Goal: Transaction & Acquisition: Purchase product/service

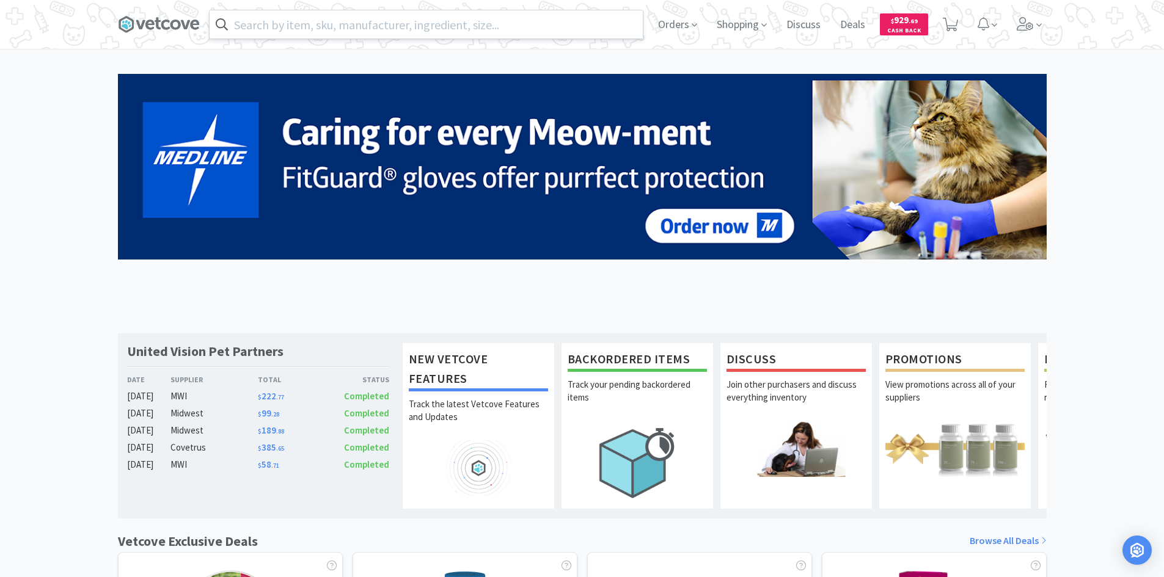
click at [411, 24] on input "text" at bounding box center [426, 24] width 433 height 28
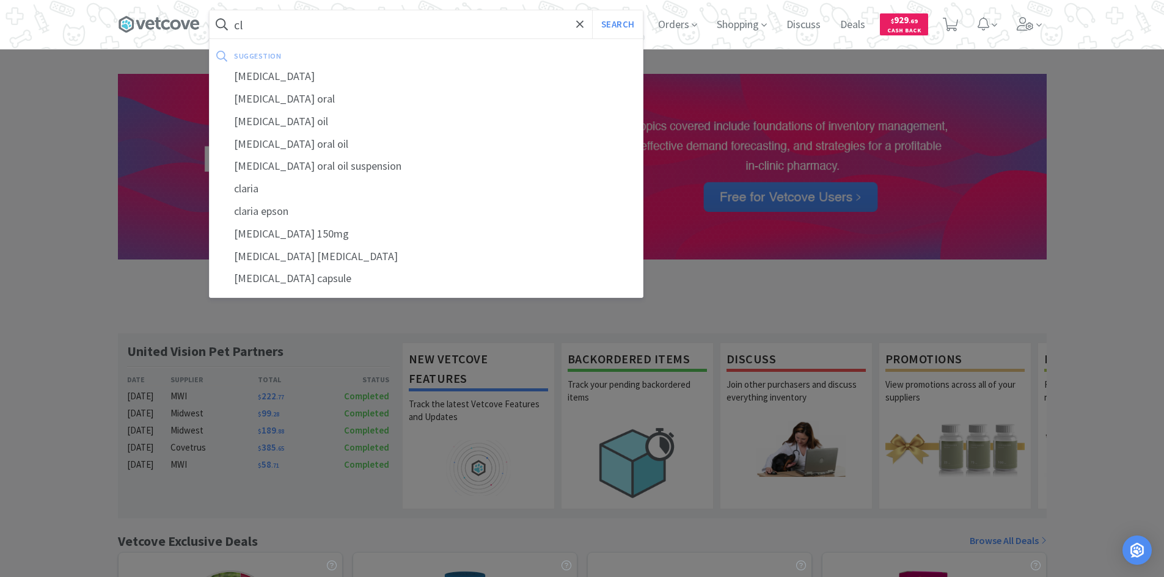
type input "c"
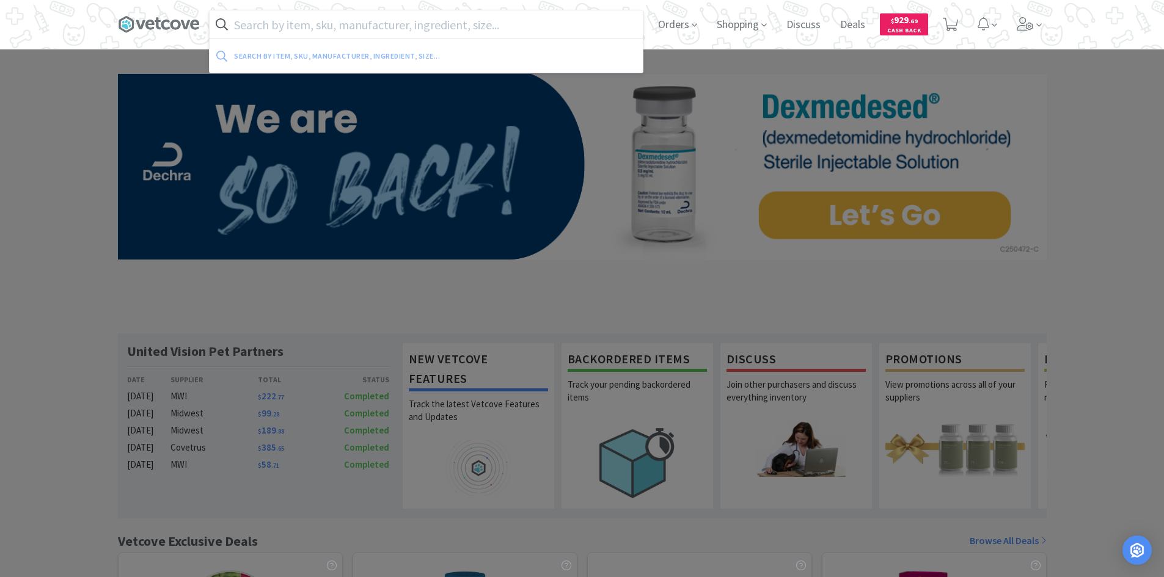
click at [357, 27] on input "text" at bounding box center [426, 24] width 433 height 28
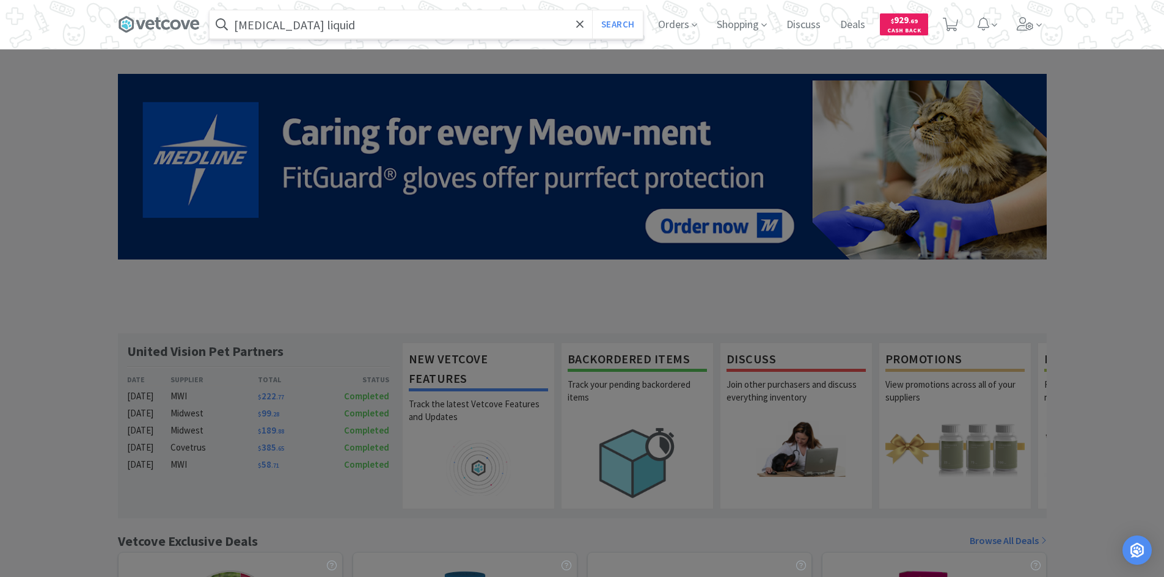
type input "[MEDICAL_DATA] liquid"
click at [592, 10] on button "Search" at bounding box center [617, 24] width 51 height 28
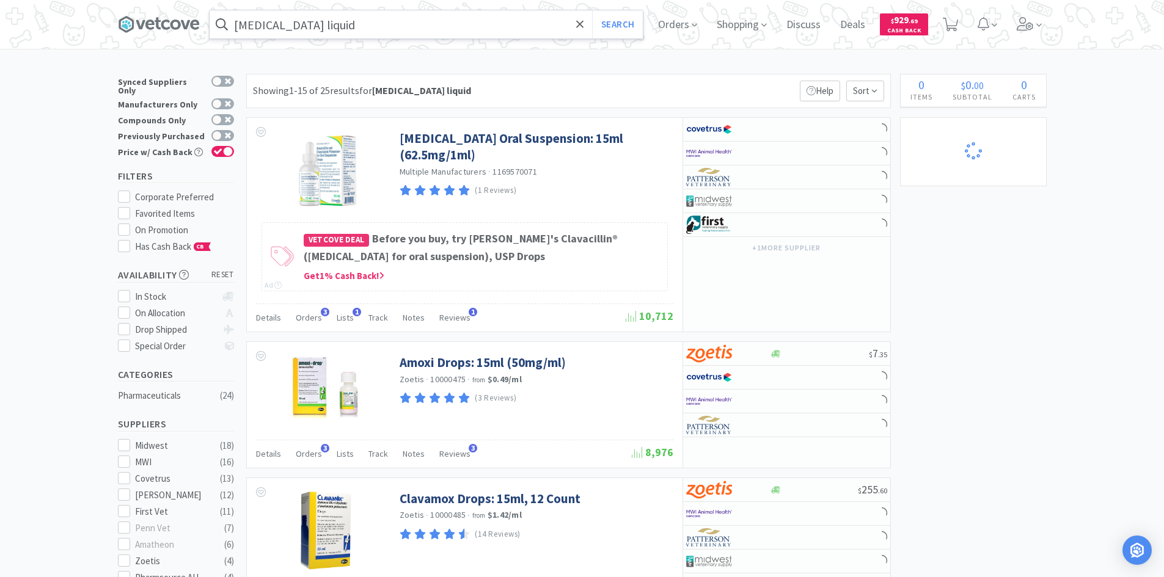
select select "4"
select select "1"
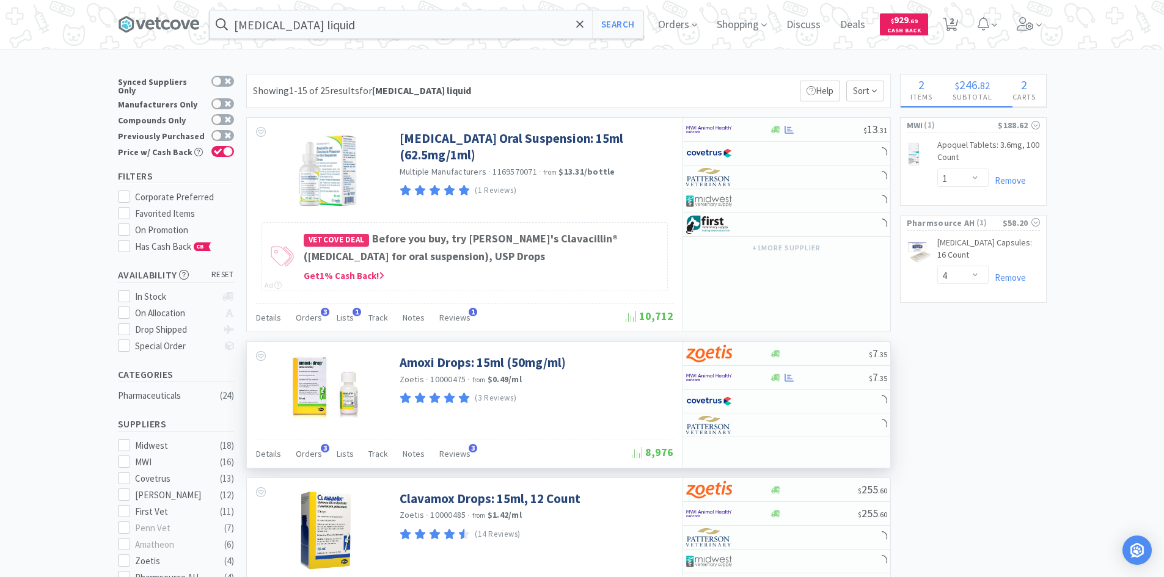
select select "4"
select select "1"
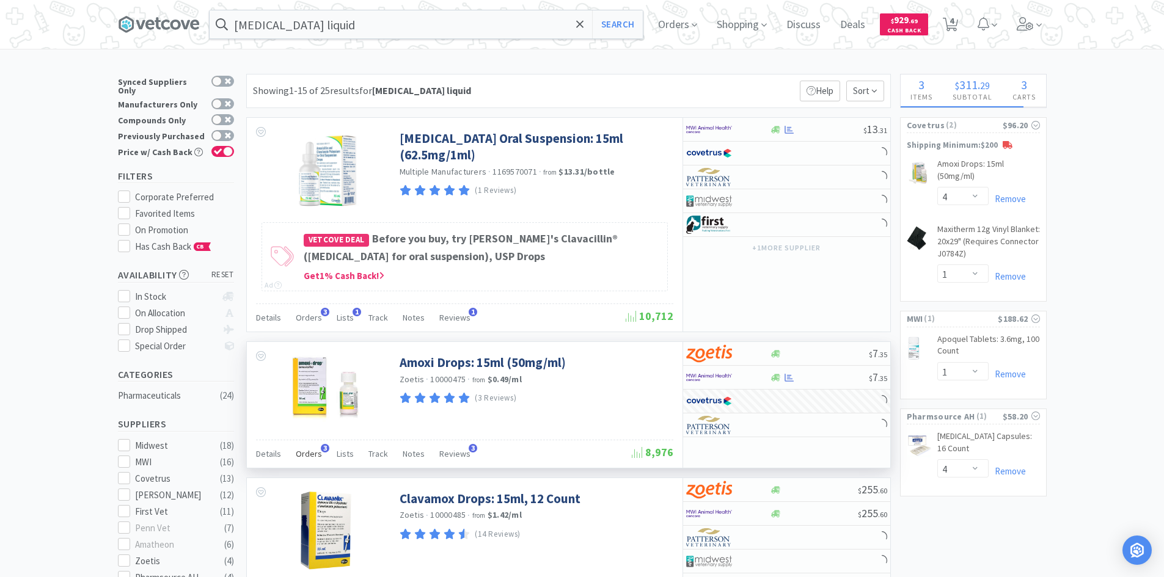
click at [303, 455] on span "Orders" at bounding box center [309, 453] width 26 height 11
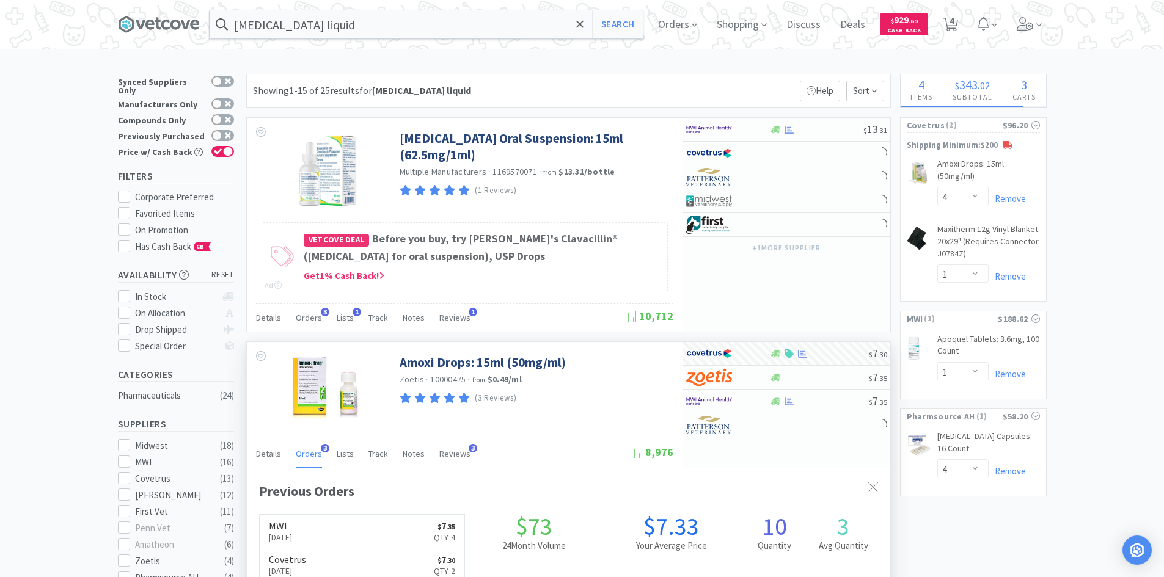
scroll to position [316, 643]
click at [303, 455] on span "Orders" at bounding box center [309, 453] width 26 height 11
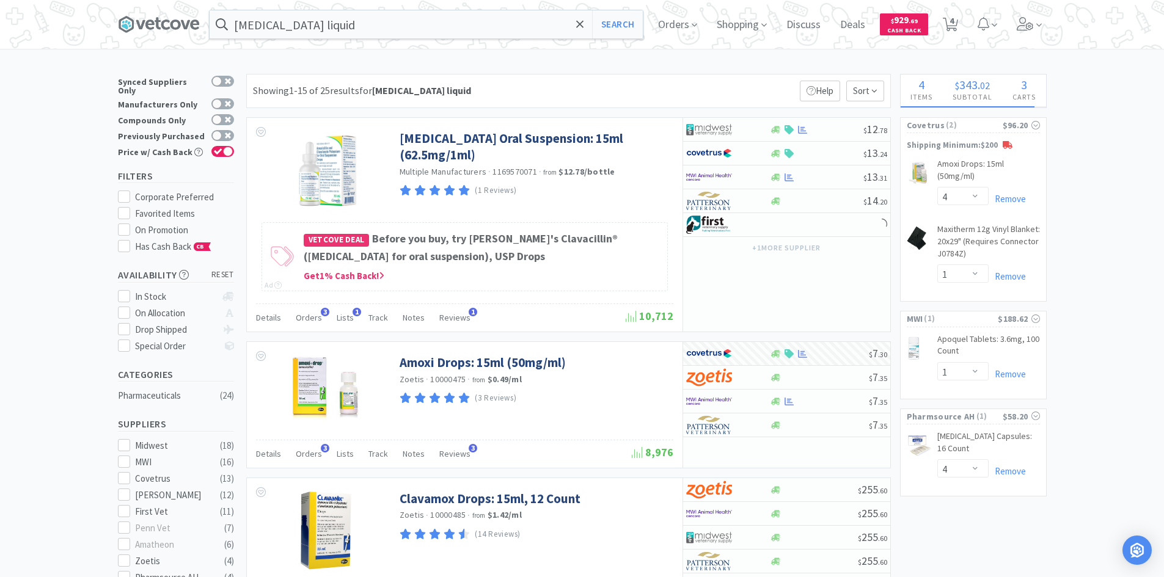
click at [356, 29] on input "[MEDICAL_DATA] liquid" at bounding box center [426, 24] width 433 height 28
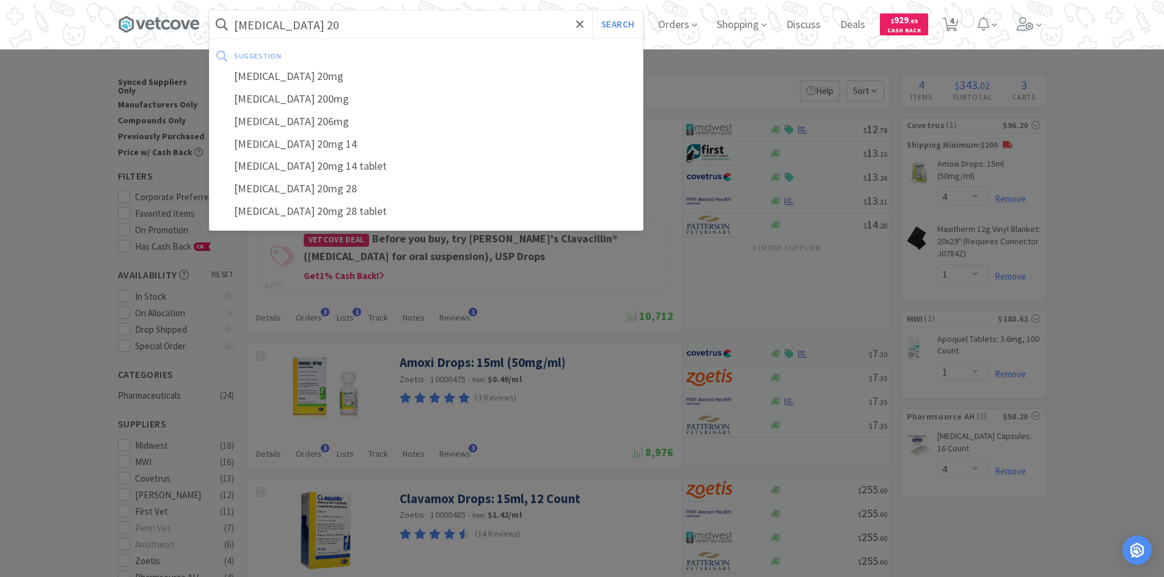
type input "[MEDICAL_DATA] 20"
click at [592, 10] on button "Search" at bounding box center [617, 24] width 51 height 28
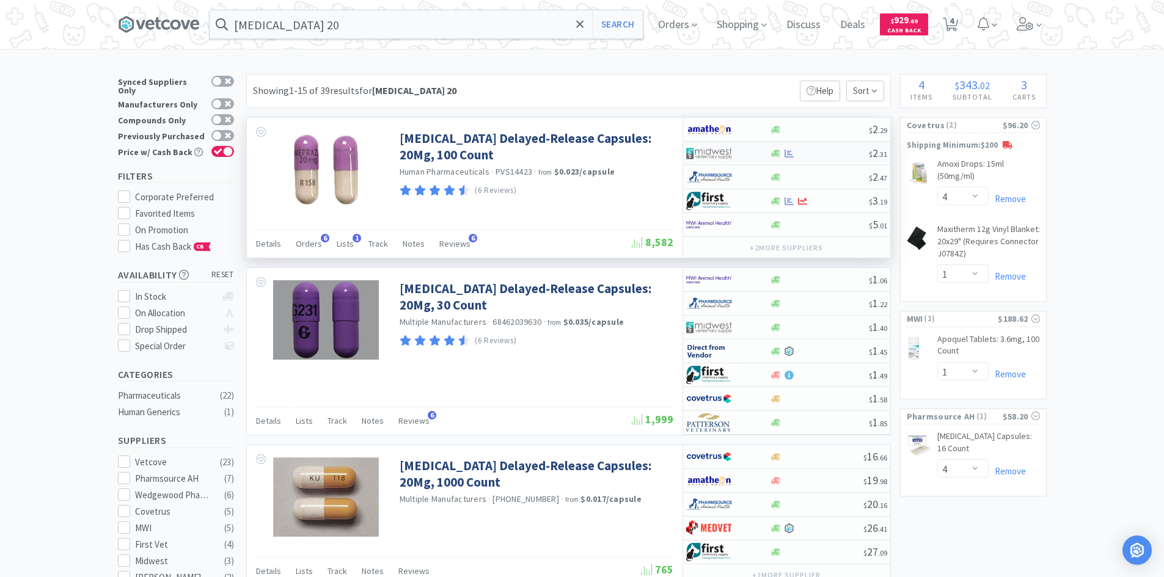
click at [755, 155] on div at bounding box center [728, 153] width 84 height 21
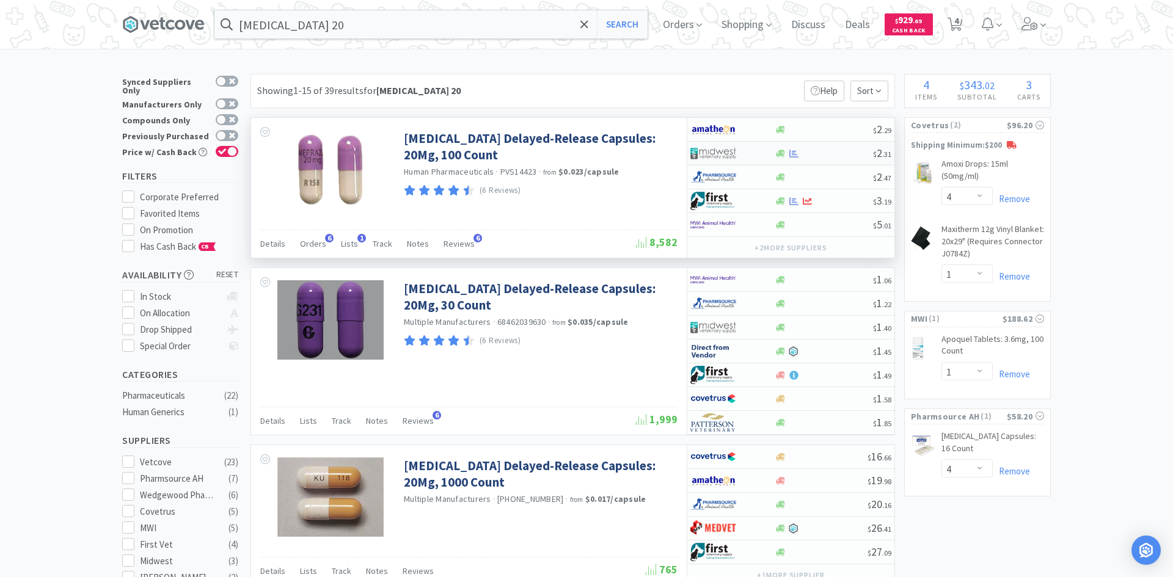
select select "1"
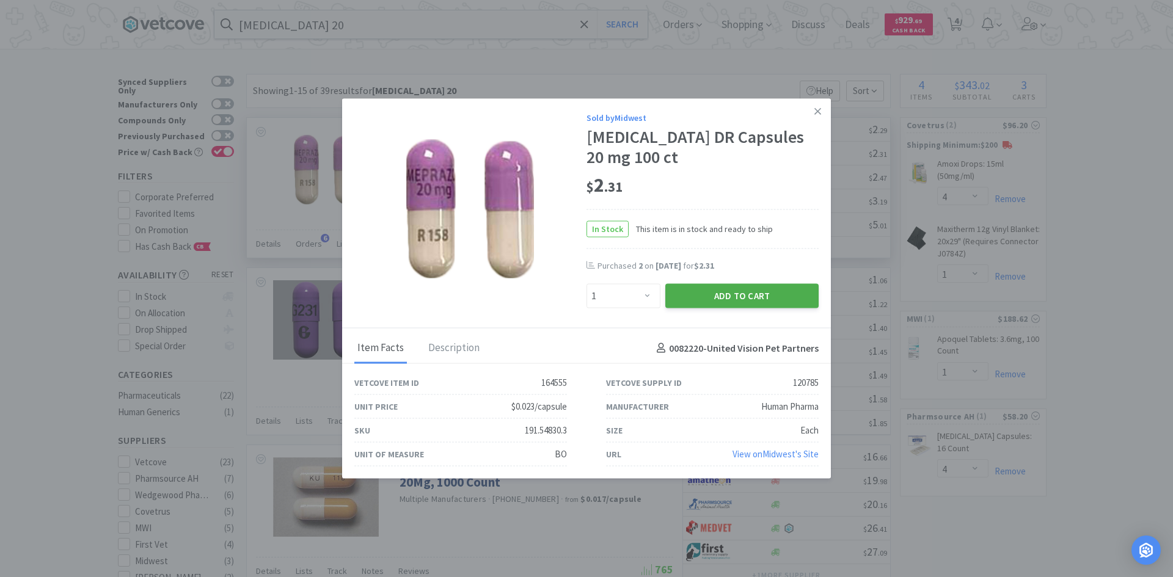
click at [697, 291] on button "Add to Cart" at bounding box center [741, 296] width 153 height 24
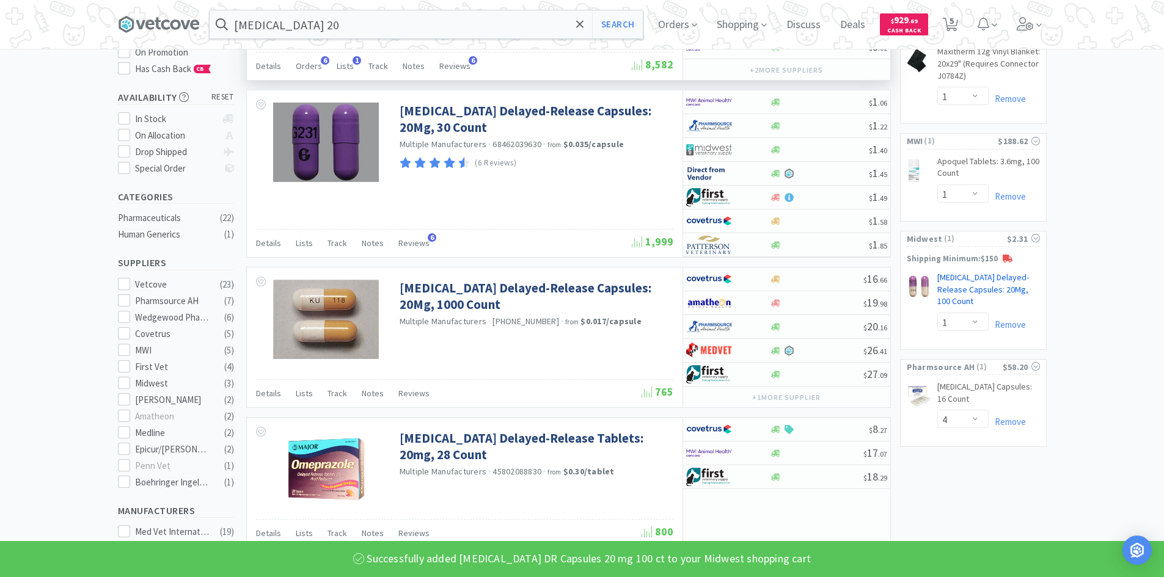
scroll to position [183, 0]
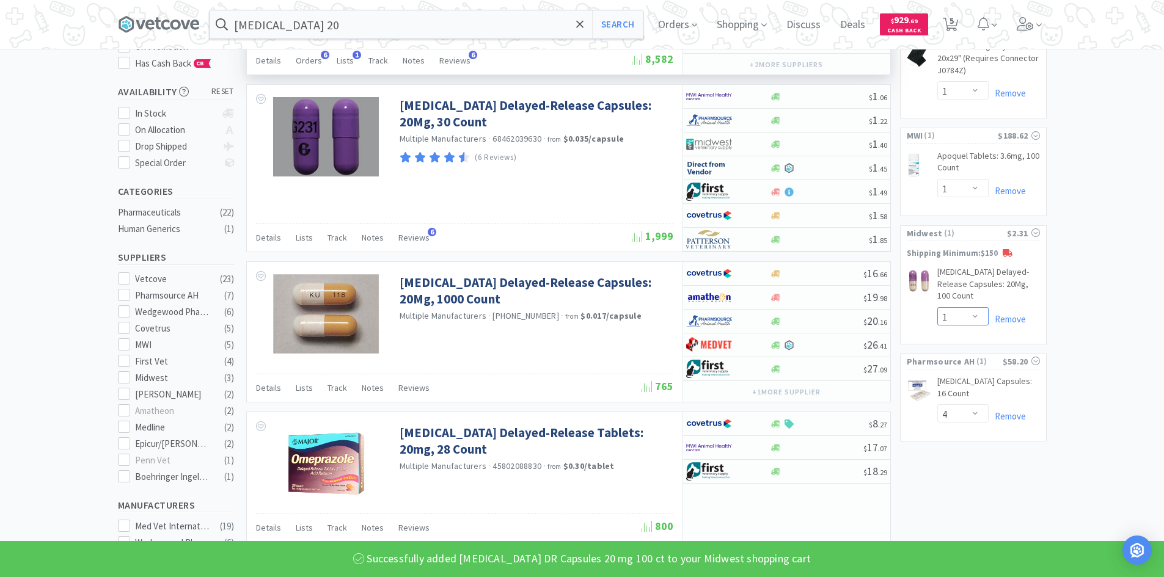
click at [971, 318] on select "Enter Quantity 1 2 3 4 5 6 7 8 9 10 11 12 13 14 15 16 17 18 19 20 Enter Quantity" at bounding box center [962, 316] width 51 height 18
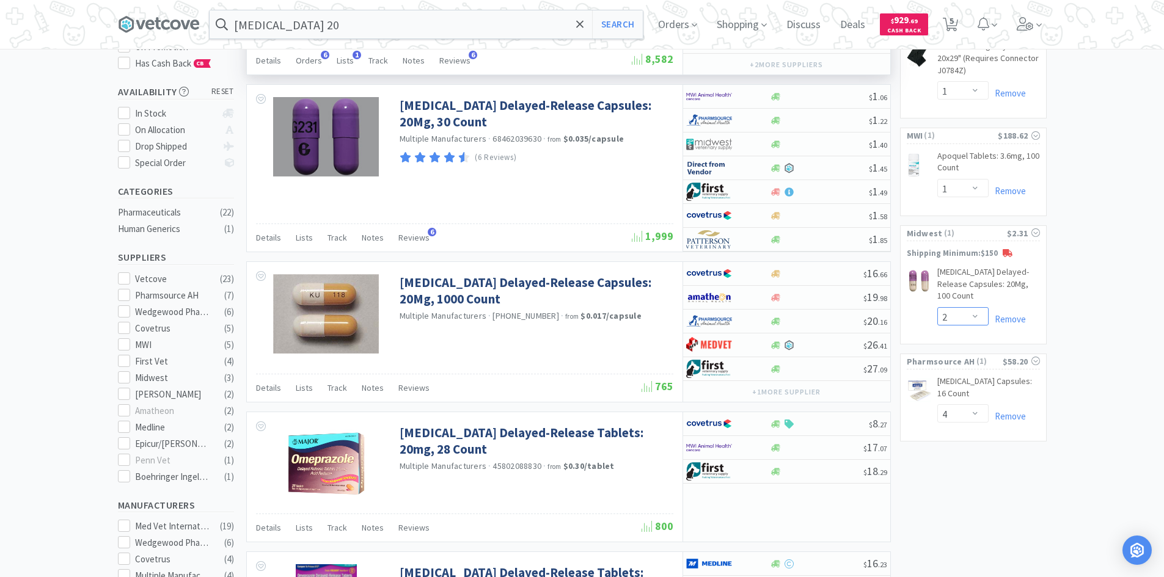
click at [937, 307] on select "Enter Quantity 1 2 3 4 5 6 7 8 9 10 11 12 13 14 15 16 17 18 19 20 Enter Quantity" at bounding box center [962, 316] width 51 height 18
select select "2"
click at [389, 26] on input "[MEDICAL_DATA] 20" at bounding box center [426, 24] width 433 height 28
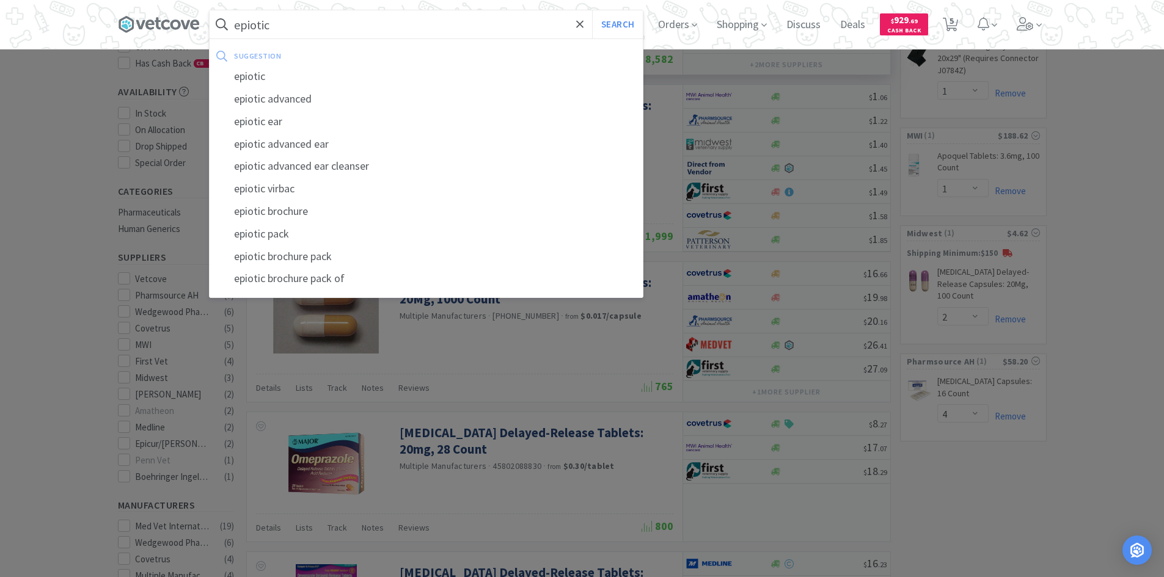
type input "epiotic"
click at [592, 10] on button "Search" at bounding box center [617, 24] width 51 height 28
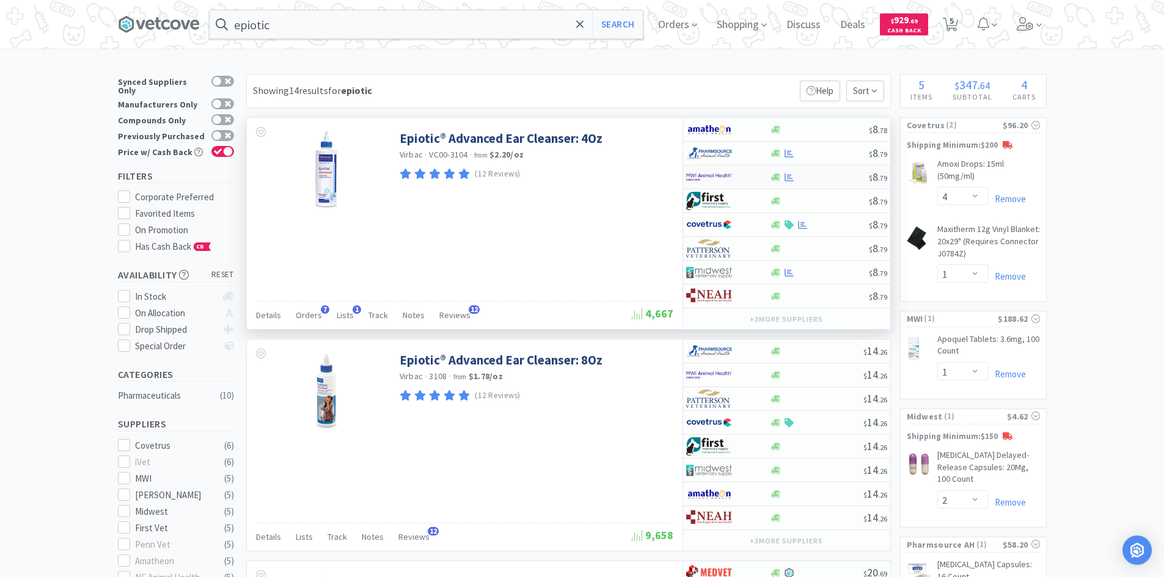
click at [757, 174] on div at bounding box center [728, 177] width 84 height 21
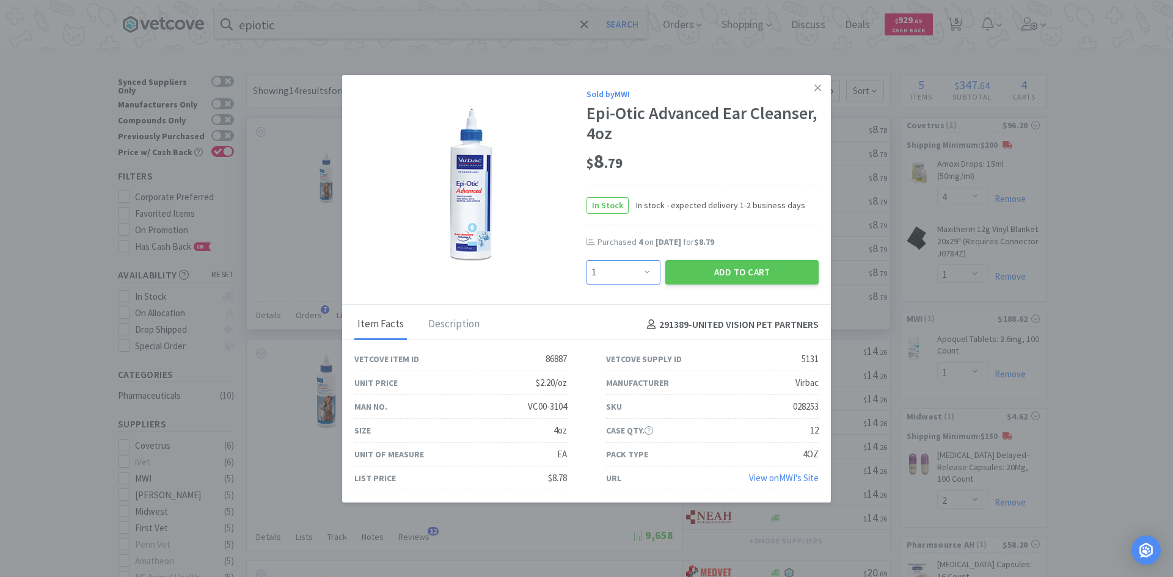
click at [639, 273] on select "Enter Quantity 1 2 3 4 5 6 7 8 9 10 11 12 13 14 15 16 17 18 19 20 Enter Quantity" at bounding box center [624, 272] width 74 height 24
select select "4"
click at [587, 260] on select "Enter Quantity 1 2 3 4 5 6 7 8 9 10 11 12 13 14 15 16 17 18 19 20 Enter Quantity" at bounding box center [624, 272] width 74 height 24
click at [700, 279] on button "Add to Cart" at bounding box center [741, 272] width 153 height 24
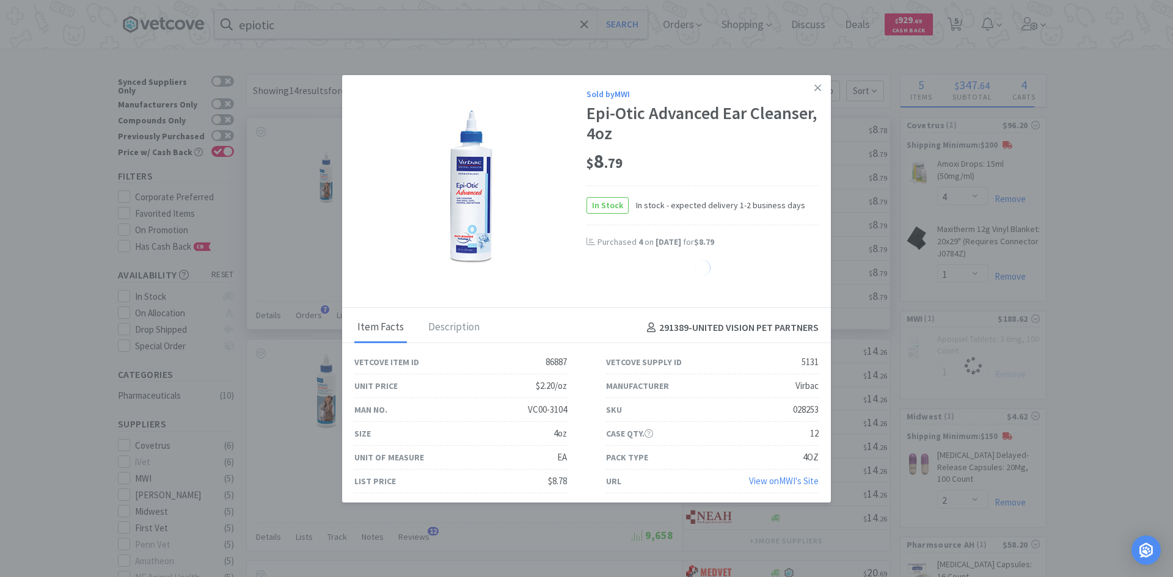
select select "1"
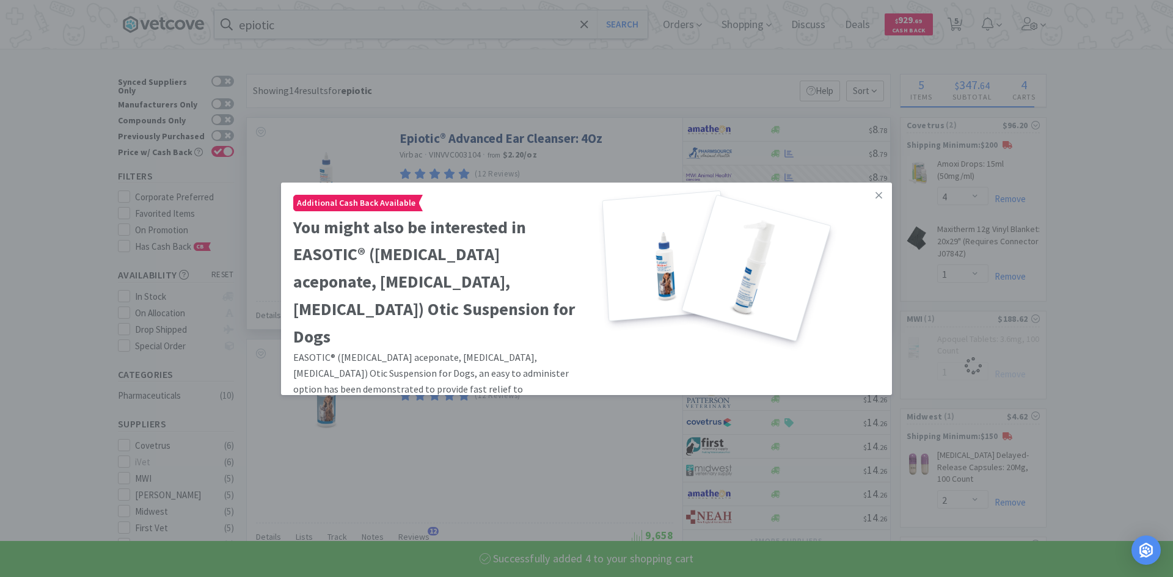
select select "4"
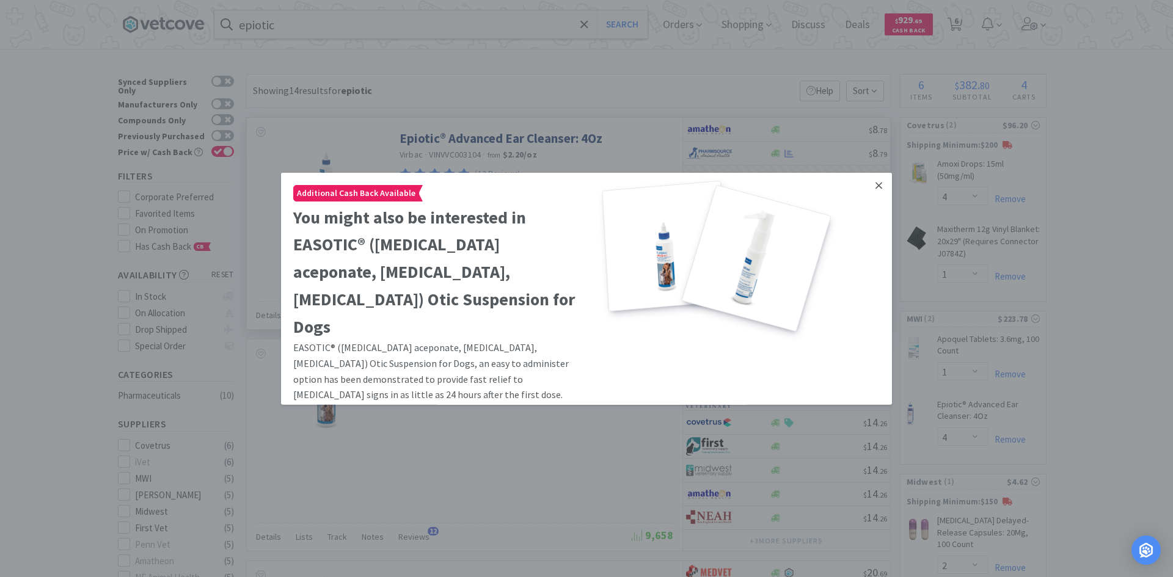
click at [876, 182] on icon at bounding box center [879, 185] width 7 height 11
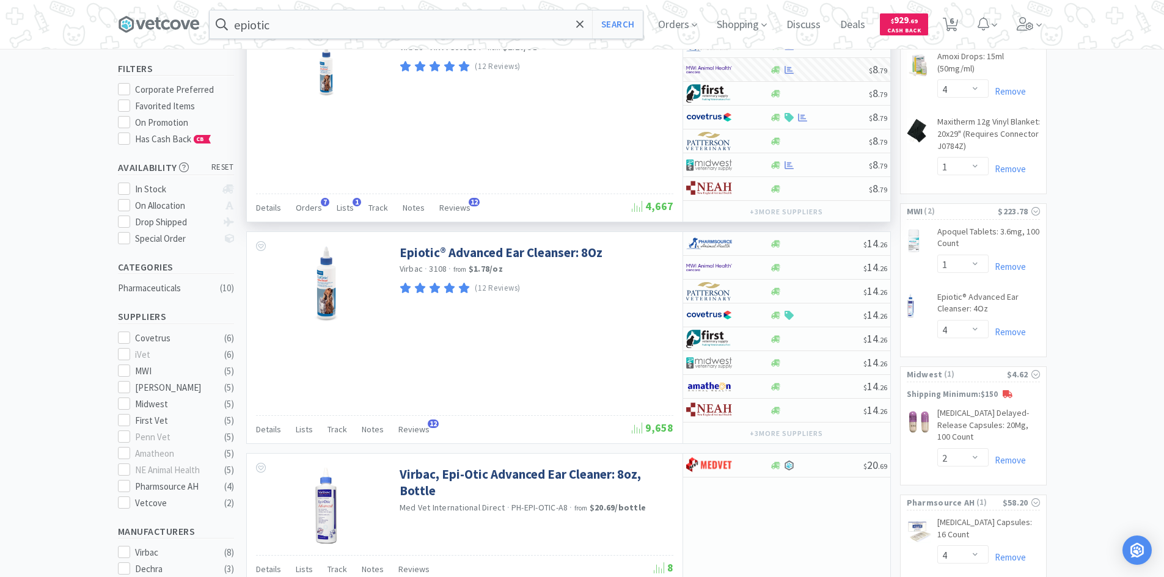
scroll to position [244, 0]
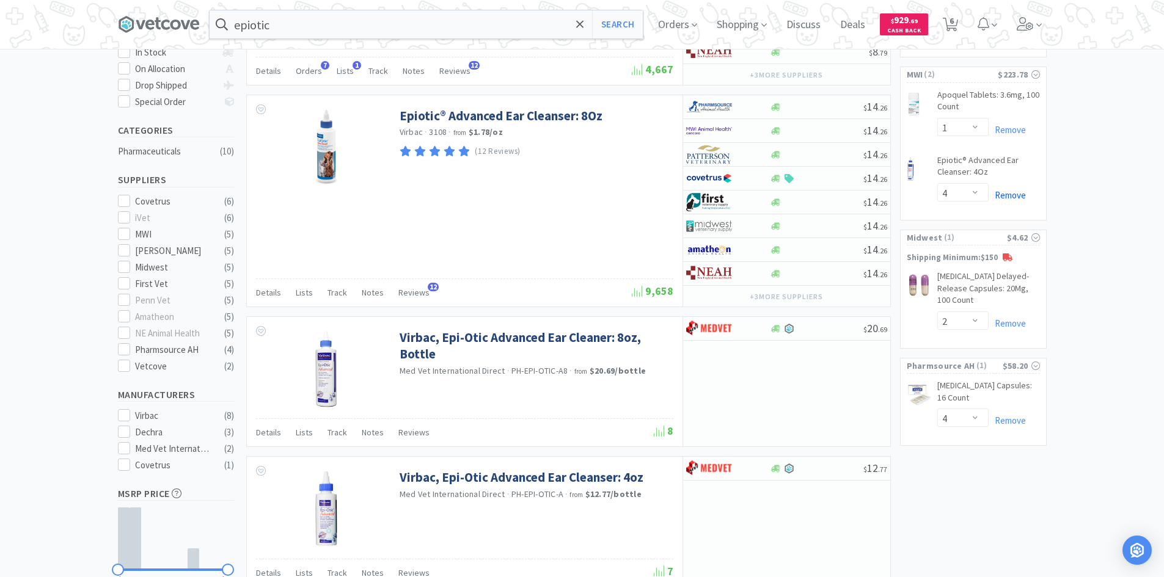
click at [1018, 194] on link "Remove" at bounding box center [1007, 195] width 37 height 12
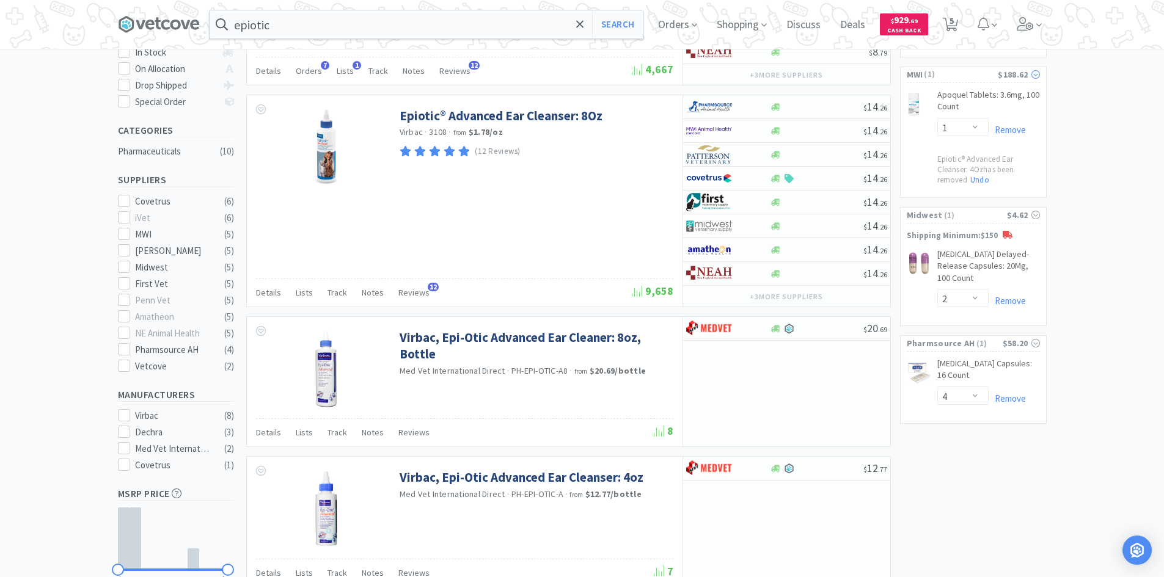
click at [931, 71] on span "( 1 )" at bounding box center [960, 74] width 75 height 12
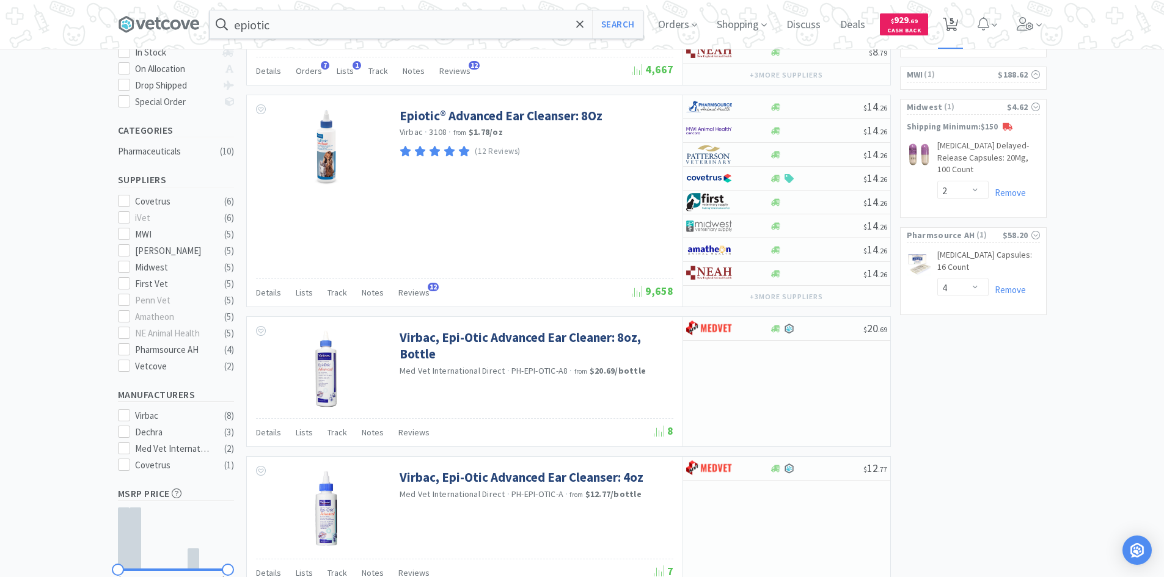
click at [954, 13] on span "5" at bounding box center [951, 20] width 4 height 49
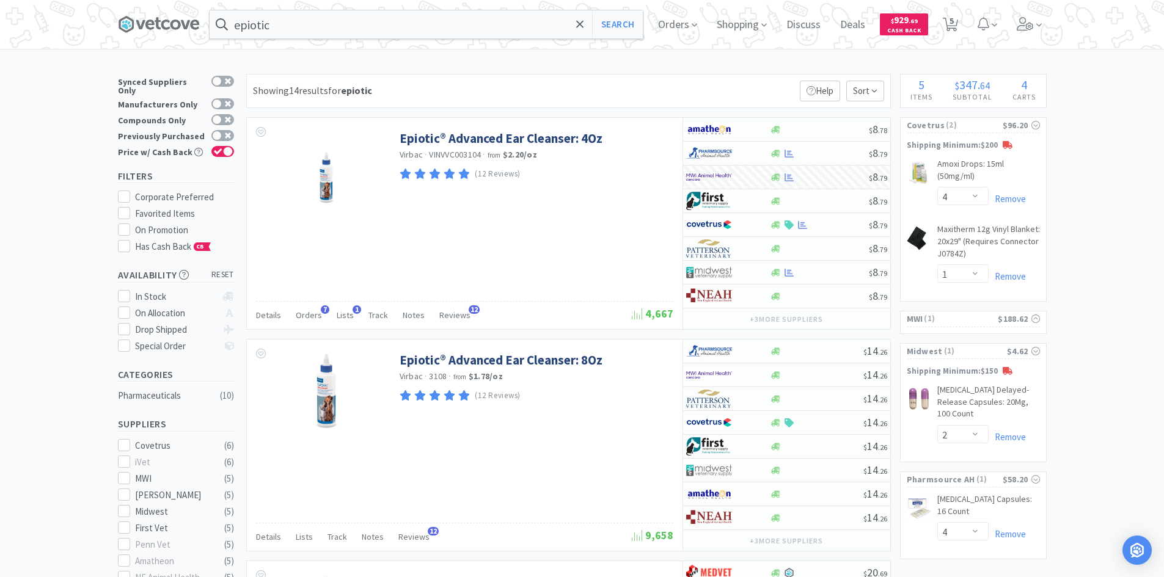
select select "4"
select select "1"
select select "2"
select select "4"
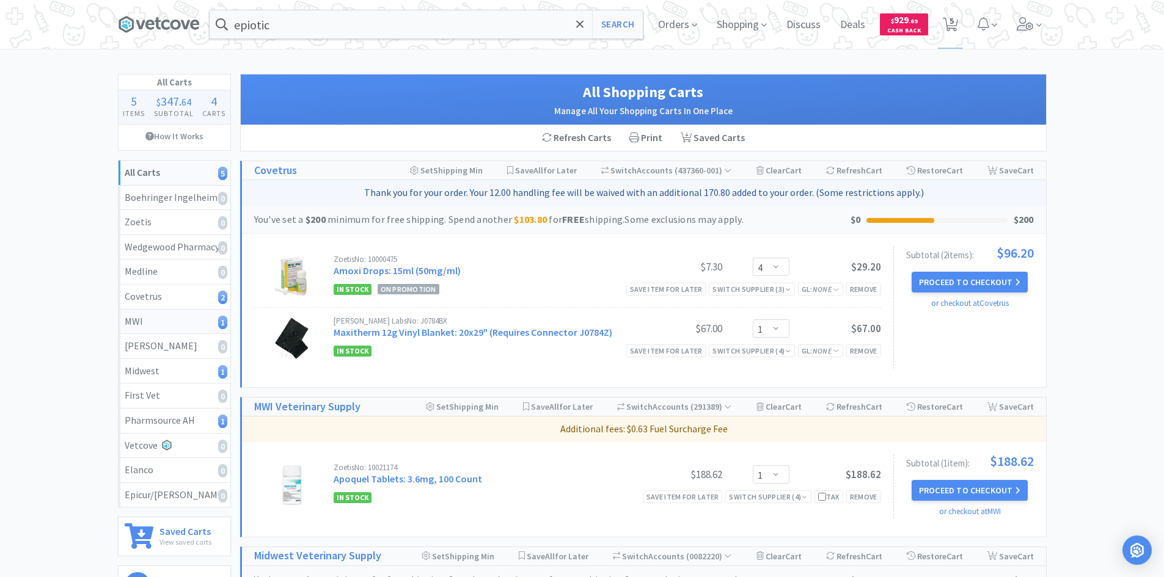
click at [158, 326] on div "MWI 1" at bounding box center [175, 322] width 100 height 16
select select "1"
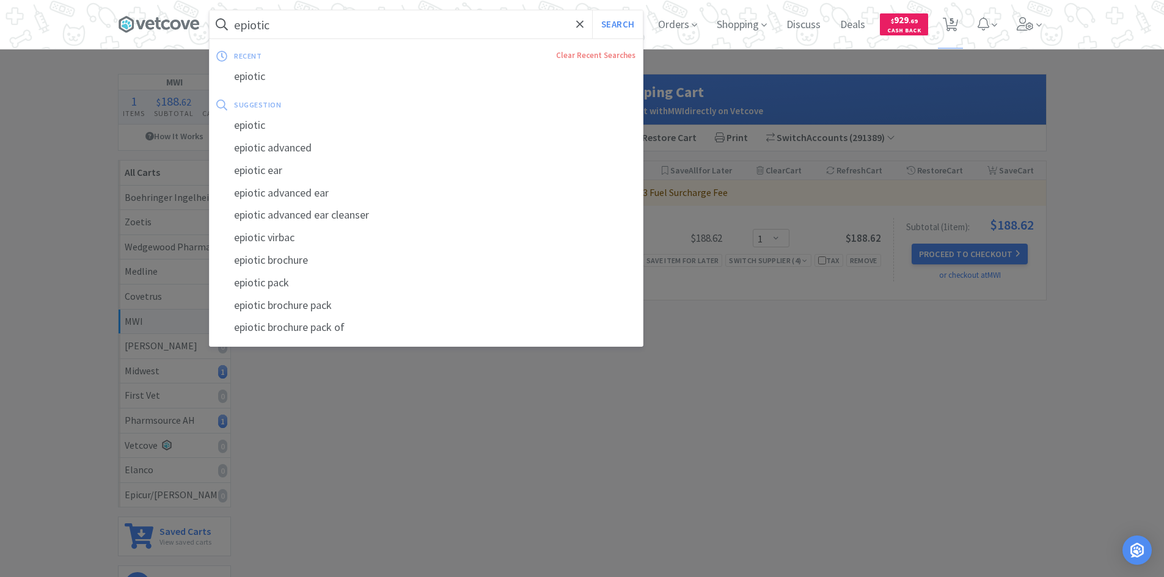
click at [328, 29] on input "epiotic" at bounding box center [426, 24] width 433 height 28
click at [592, 10] on button "Search" at bounding box center [617, 24] width 51 height 28
select select "4"
select select "1"
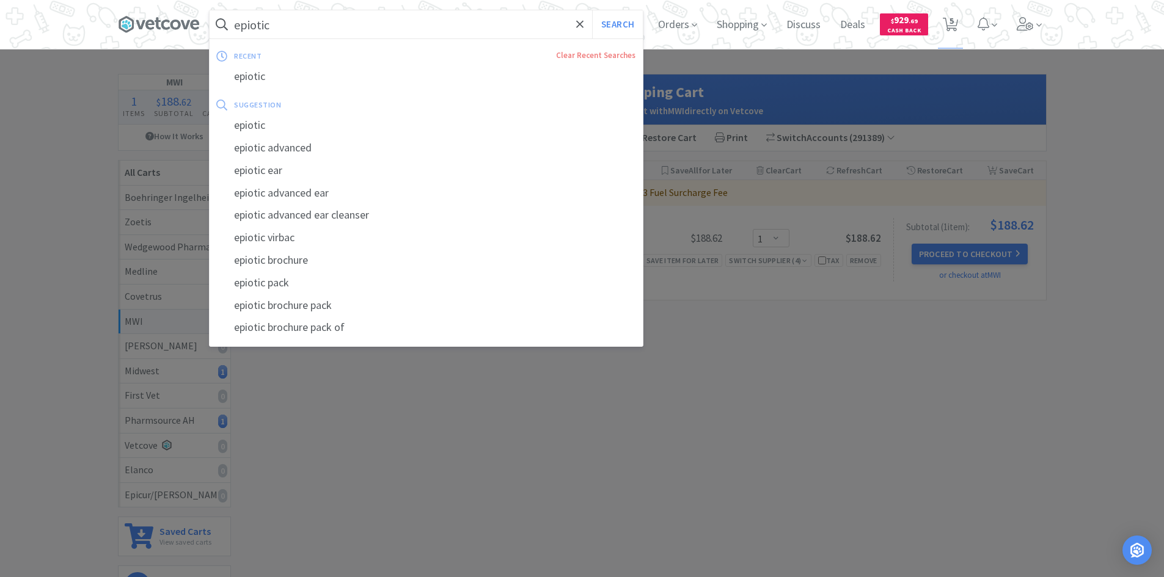
select select "2"
select select "4"
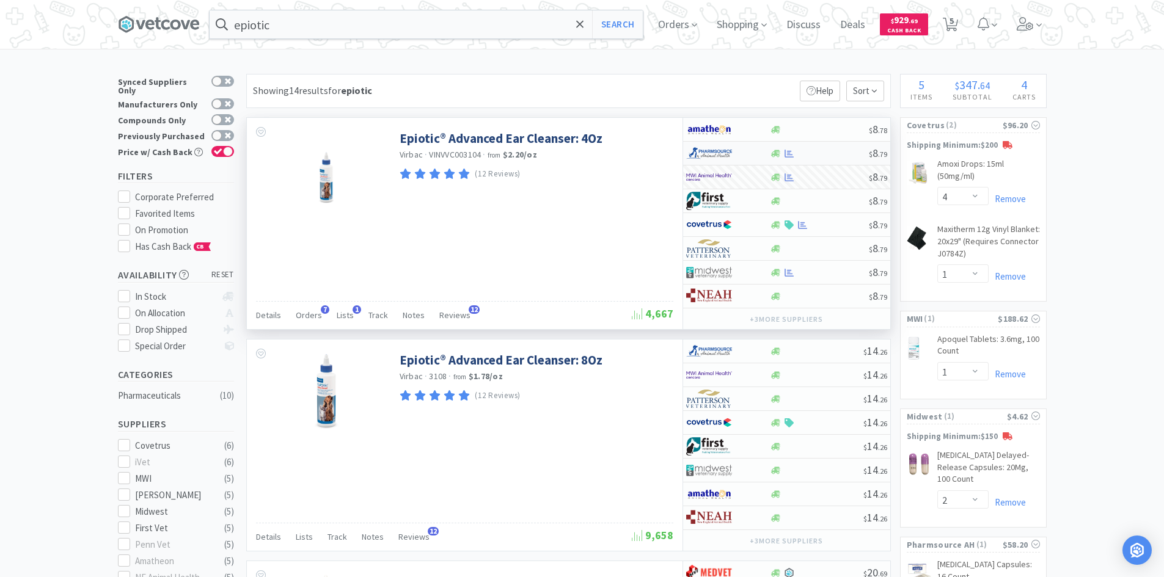
click at [750, 152] on div at bounding box center [719, 153] width 67 height 21
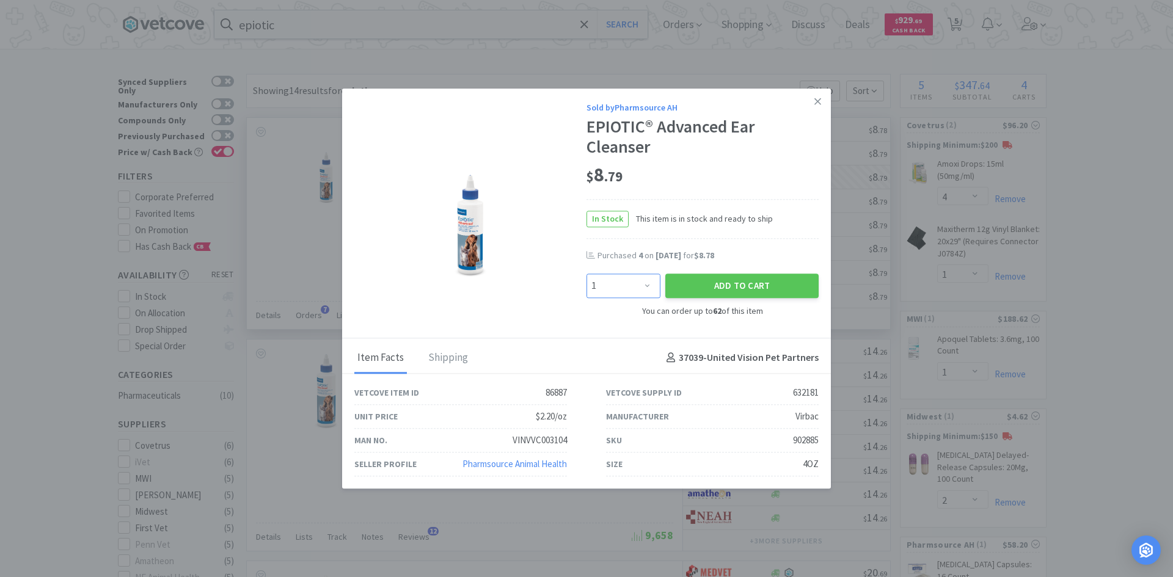
click at [634, 293] on select "Enter Quantity 1 2 3 4 5 6 7 8 9 10 11 12 13 14 15 16 17 18 19 20 Enter Quantity" at bounding box center [624, 286] width 74 height 24
select select "4"
click at [587, 274] on select "Enter Quantity 1 2 3 4 5 6 7 8 9 10 11 12 13 14 15 16 17 18 19 20 Enter Quantity" at bounding box center [624, 286] width 74 height 24
click at [739, 283] on button "Add to Cart" at bounding box center [741, 286] width 153 height 24
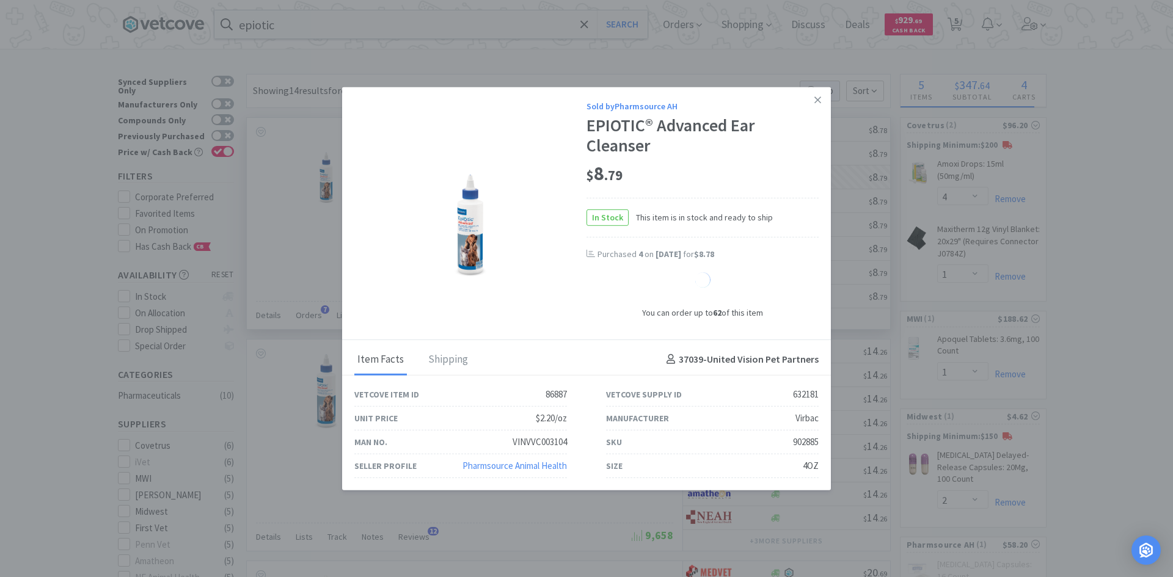
select select "4"
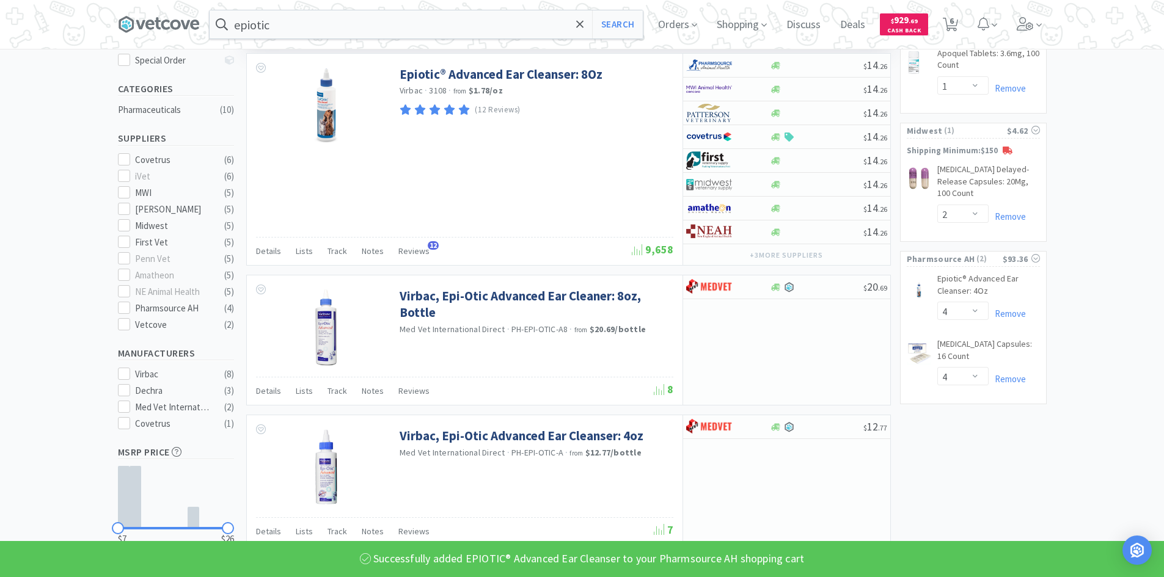
scroll to position [305, 0]
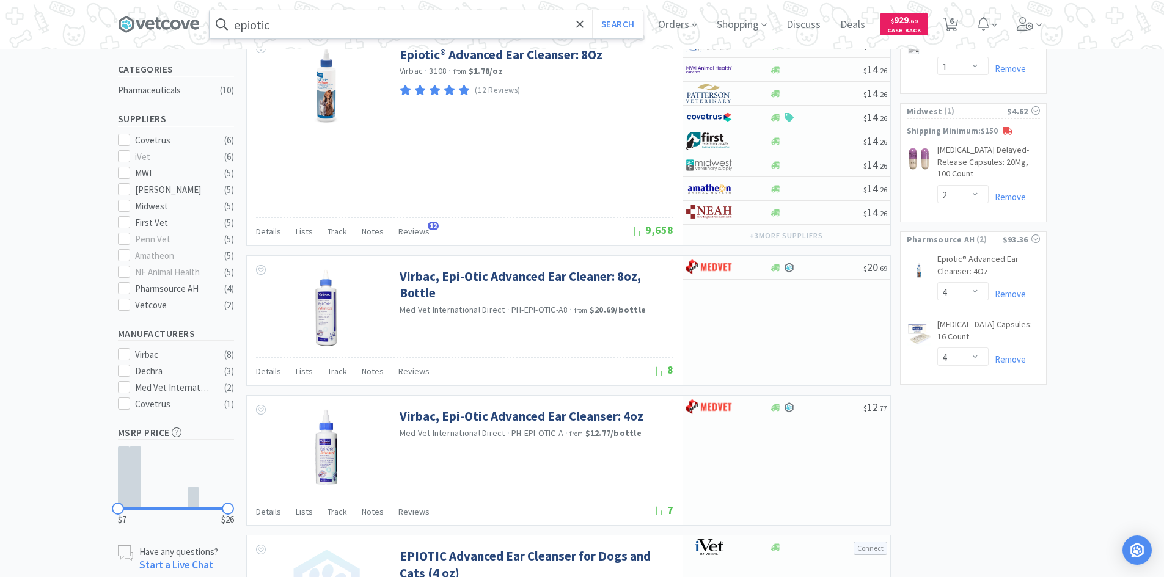
click at [342, 15] on input "epiotic" at bounding box center [426, 24] width 433 height 28
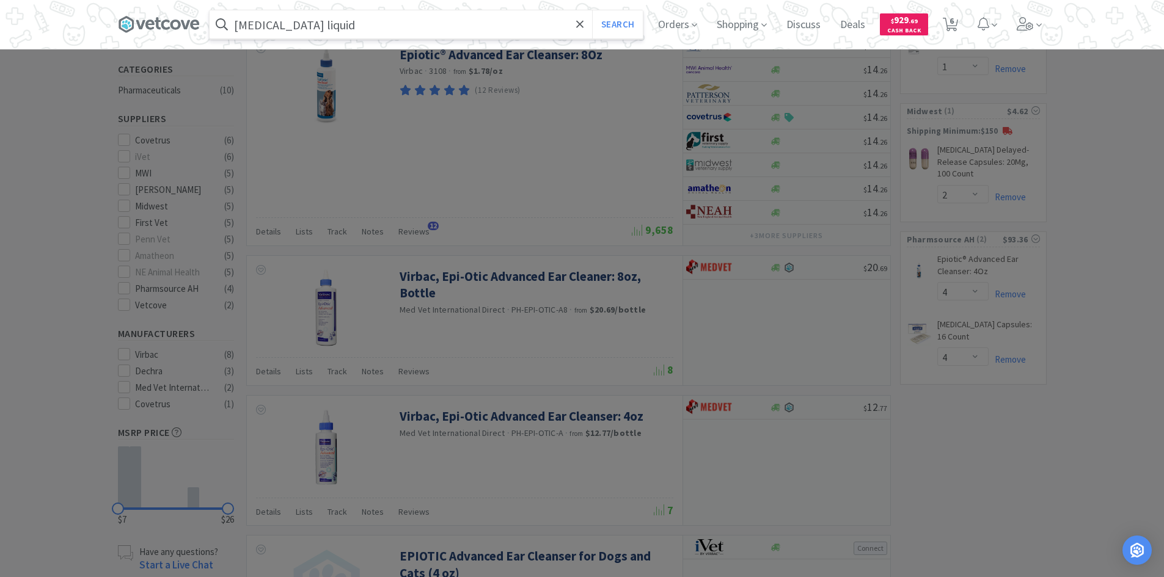
type input "[MEDICAL_DATA] liquid"
click at [592, 10] on button "Search" at bounding box center [617, 24] width 51 height 28
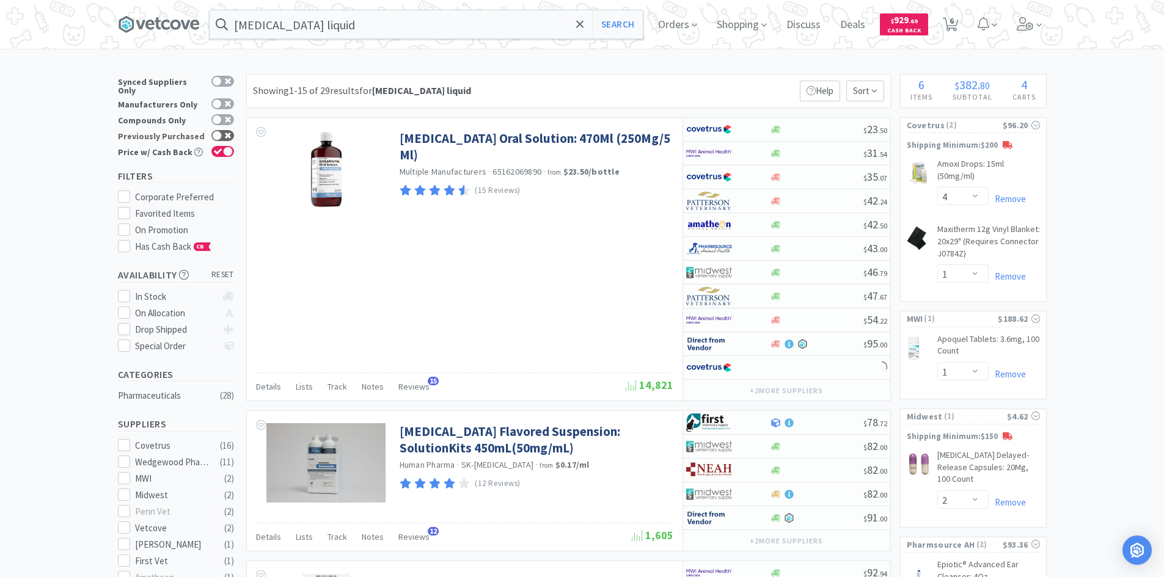
click at [224, 130] on div at bounding box center [222, 135] width 23 height 11
checkbox input "true"
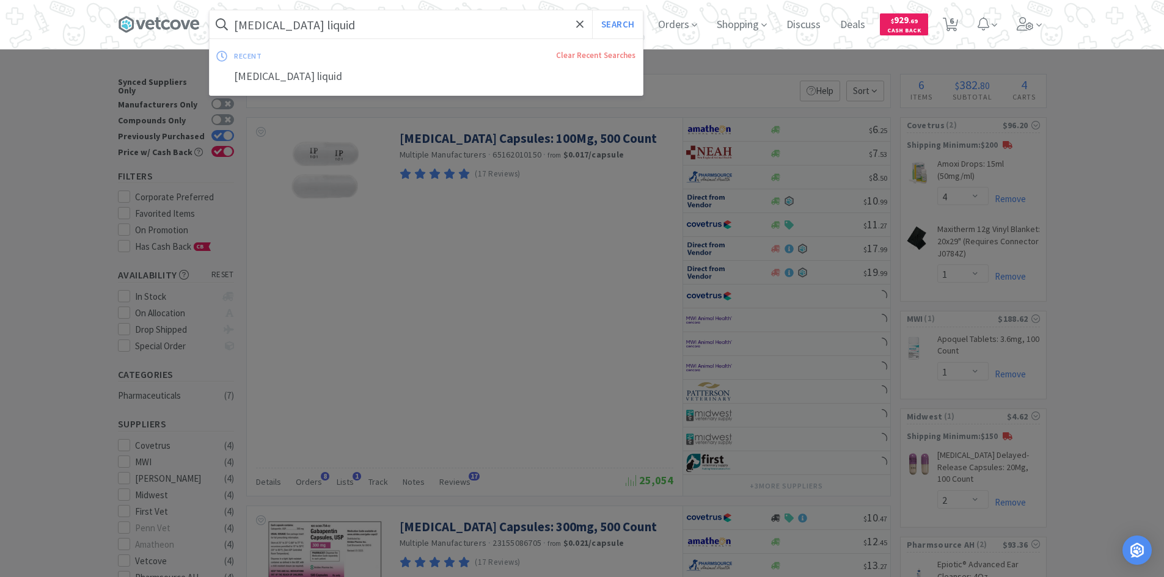
click at [370, 29] on input "[MEDICAL_DATA] liquid" at bounding box center [426, 24] width 433 height 28
click at [370, 30] on input "[MEDICAL_DATA] liquid" at bounding box center [426, 24] width 433 height 28
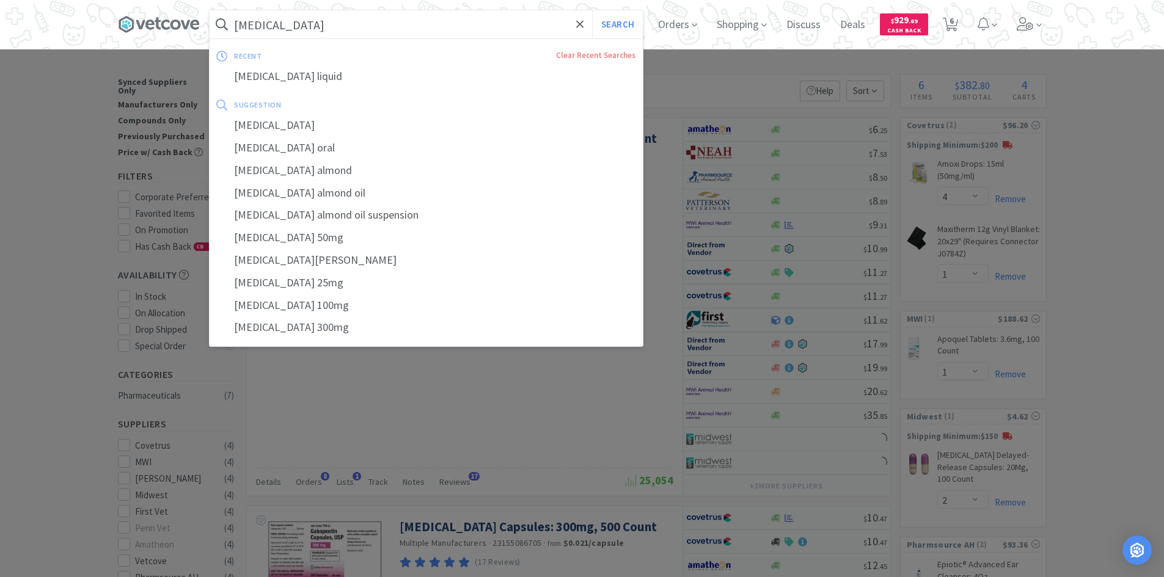
click at [592, 10] on button "Search" at bounding box center [617, 24] width 51 height 28
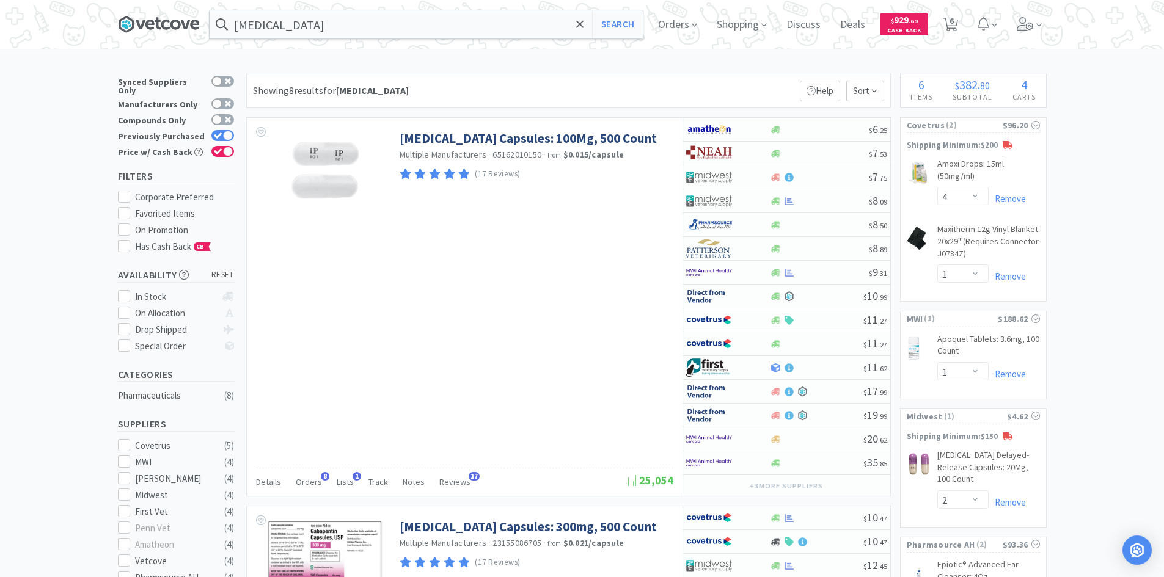
click at [155, 20] on icon at bounding box center [159, 24] width 82 height 18
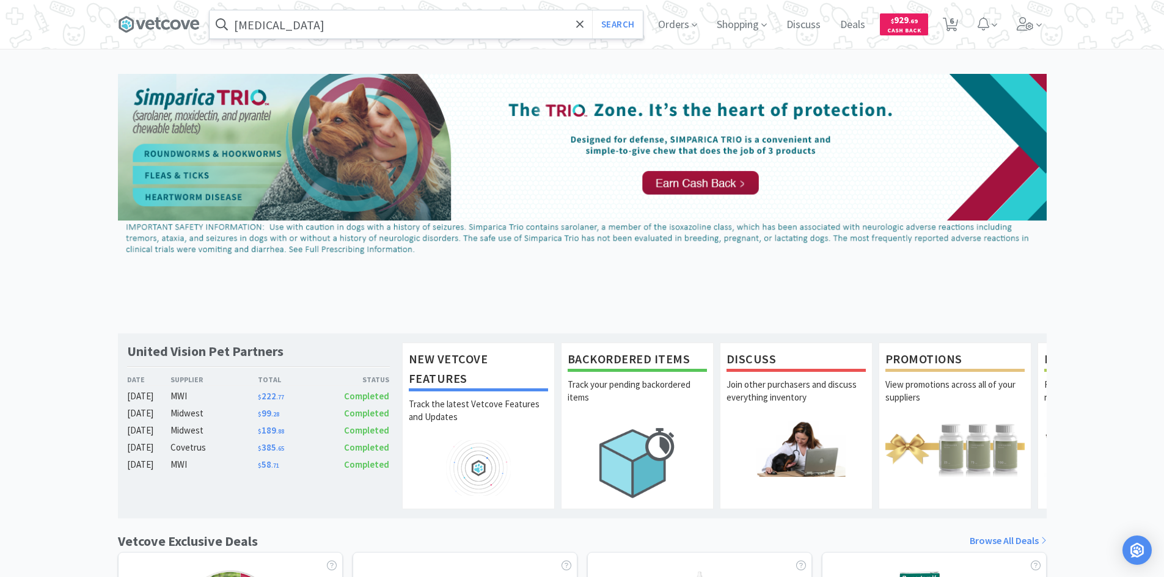
click at [470, 15] on input "[MEDICAL_DATA]" at bounding box center [426, 24] width 433 height 28
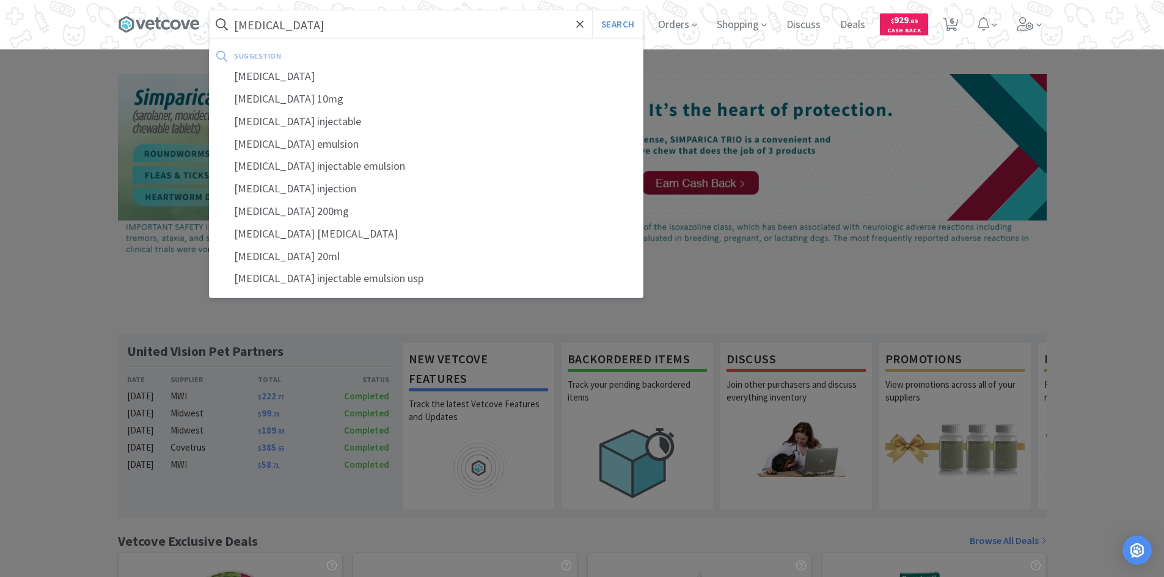
type input "[MEDICAL_DATA]"
click at [592, 10] on button "Search" at bounding box center [617, 24] width 51 height 28
select select "4"
select select "1"
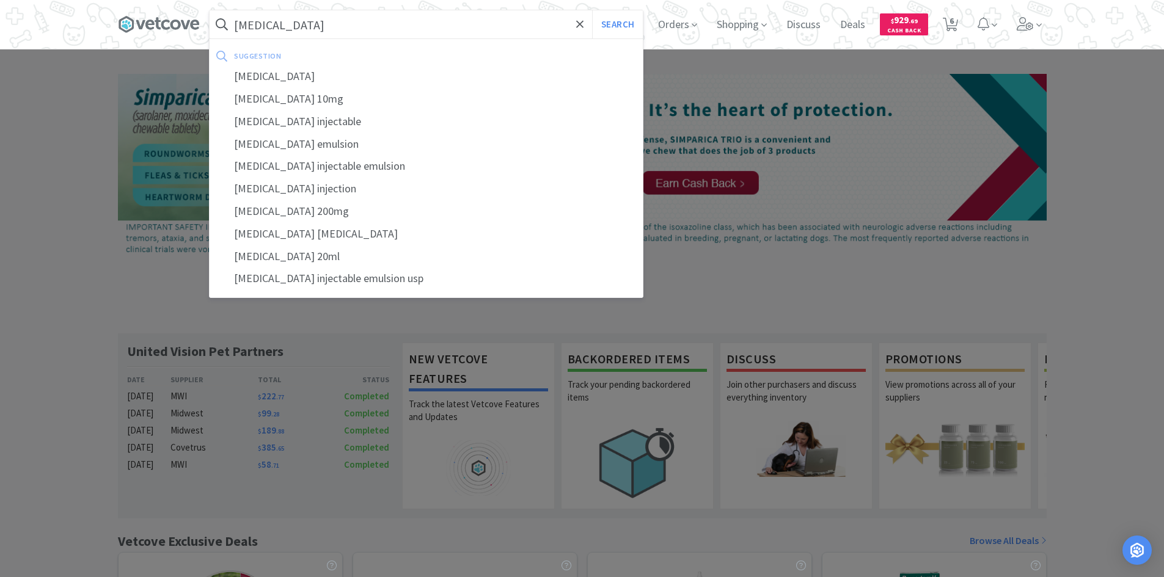
select select "2"
select select "4"
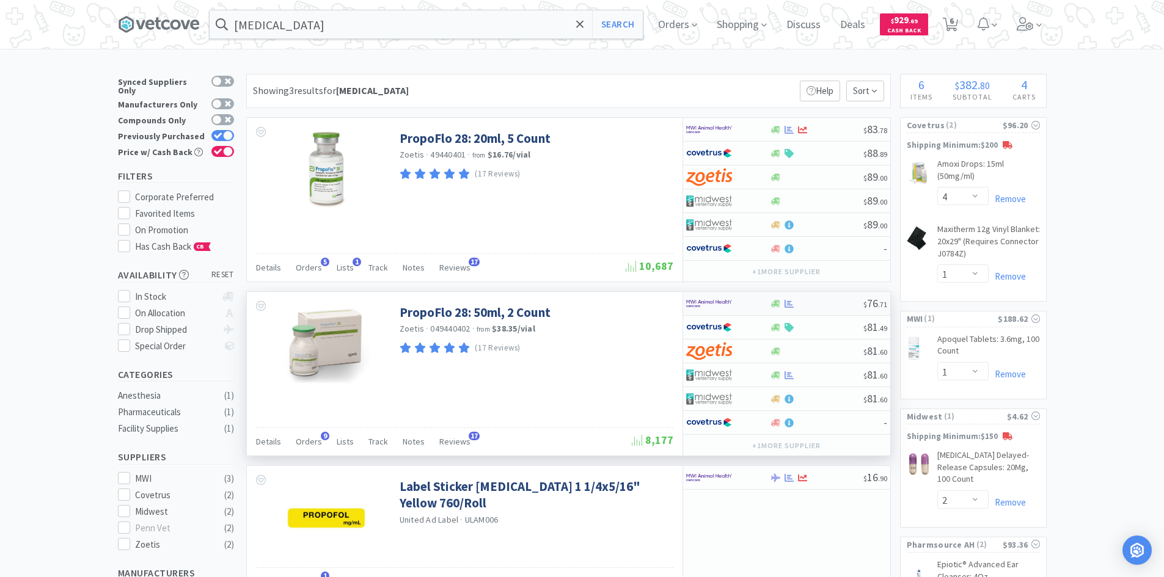
click at [757, 304] on div at bounding box center [728, 303] width 84 height 21
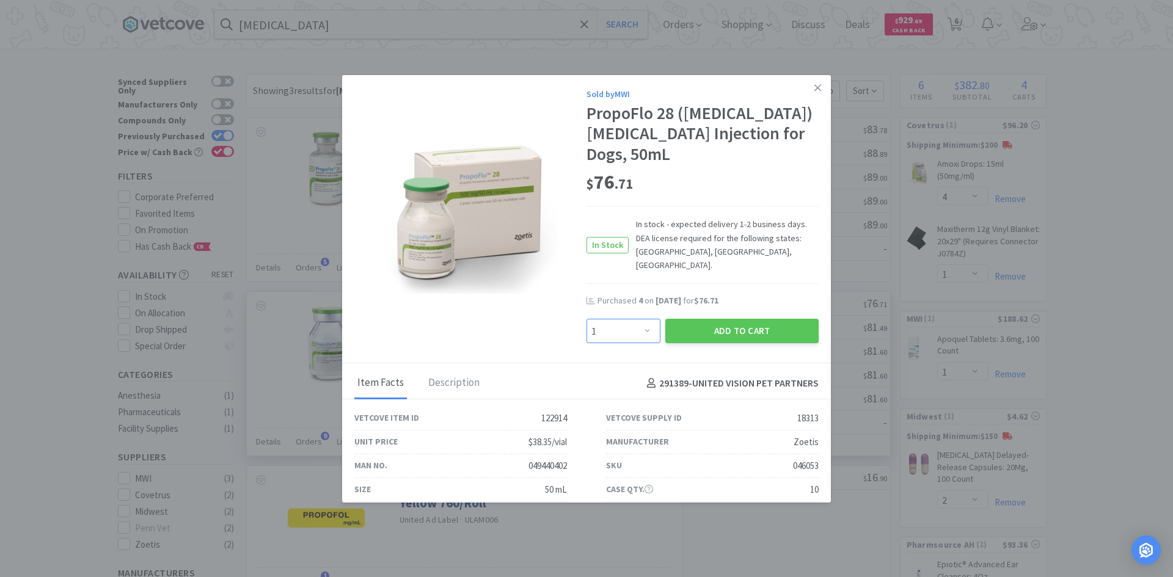
click at [637, 320] on select "Enter Quantity 1 2 3 4 5 6 7 8 9 10 11 12 13 14 15 16 17 18 19 20 Enter Quantity" at bounding box center [624, 331] width 74 height 24
select select "4"
click at [587, 319] on select "Enter Quantity 1 2 3 4 5 6 7 8 9 10 11 12 13 14 15 16 17 18 19 20 Enter Quantity" at bounding box center [624, 331] width 74 height 24
click at [701, 319] on button "Add to Cart" at bounding box center [741, 331] width 153 height 24
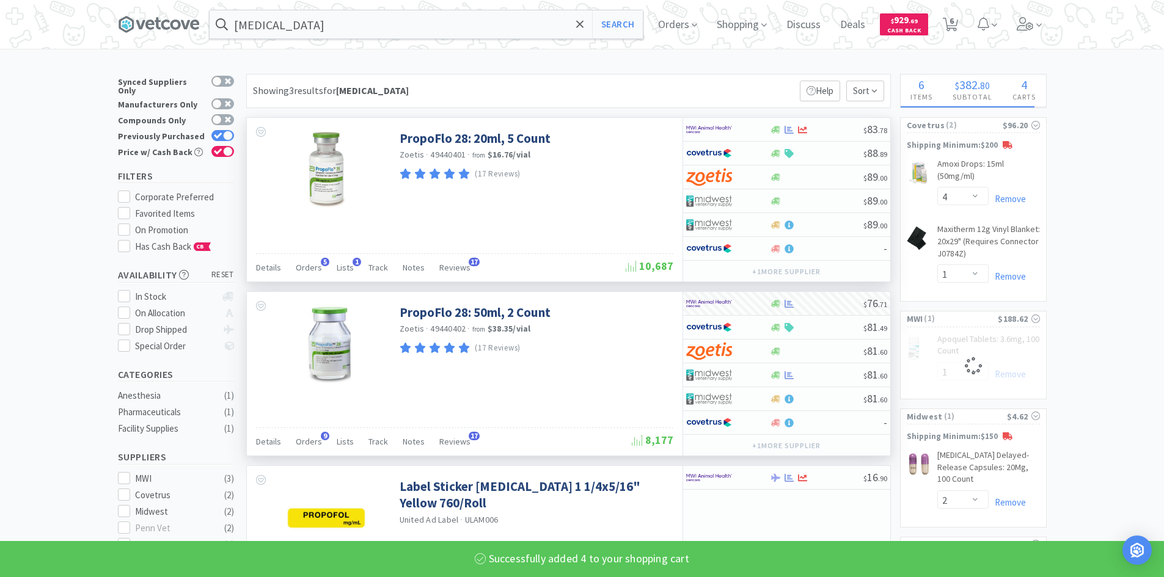
select select "4"
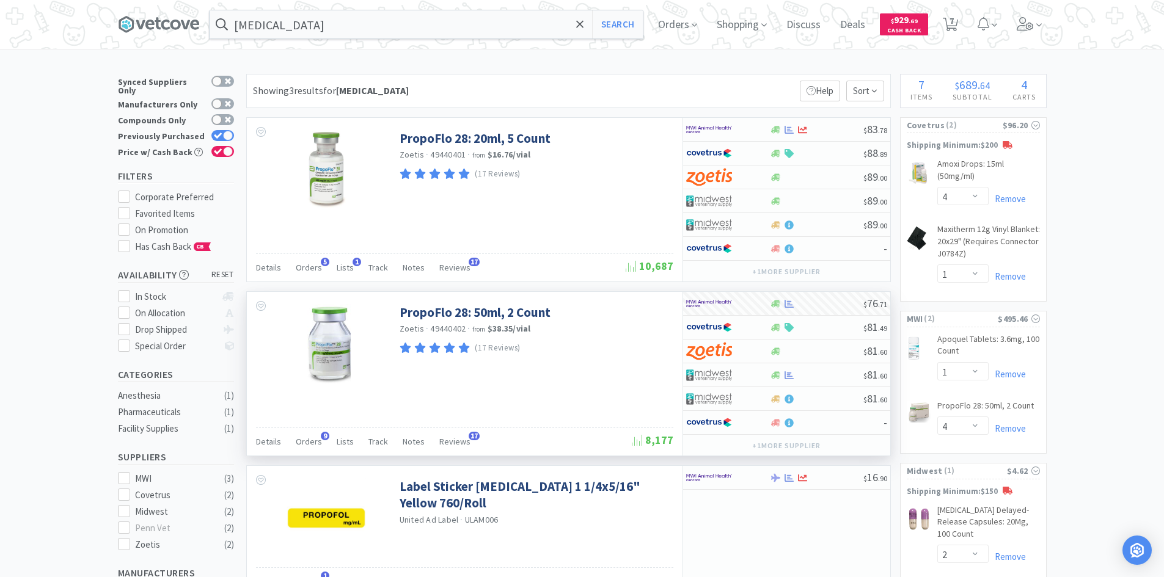
click at [1143, 100] on div "× Filter Results Synced Suppliers Only Manufacturers Only Compounds Only Previo…" at bounding box center [582, 427] width 1164 height 706
click at [1073, 131] on div "× Filter Results Synced Suppliers Only Manufacturers Only Compounds Only Previo…" at bounding box center [582, 427] width 1164 height 706
